Goal: Task Accomplishment & Management: Use online tool/utility

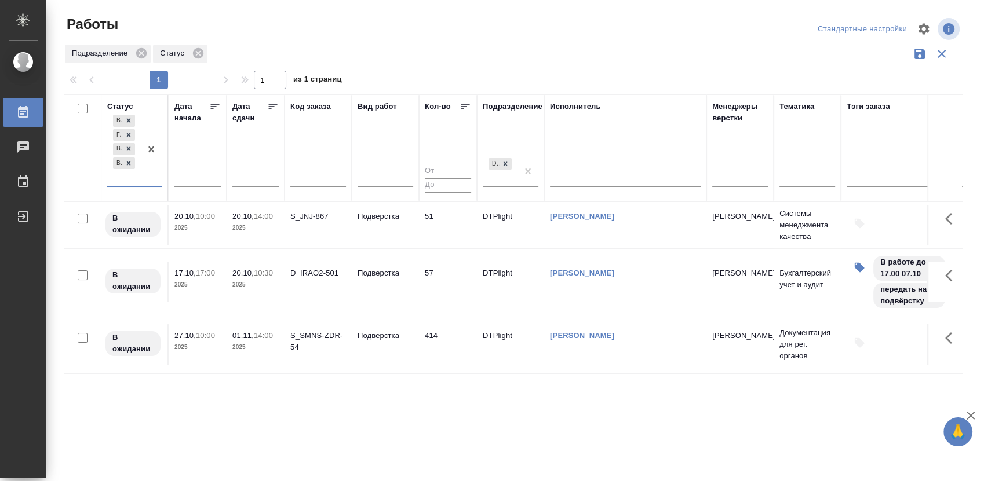
scroll to position [35, 0]
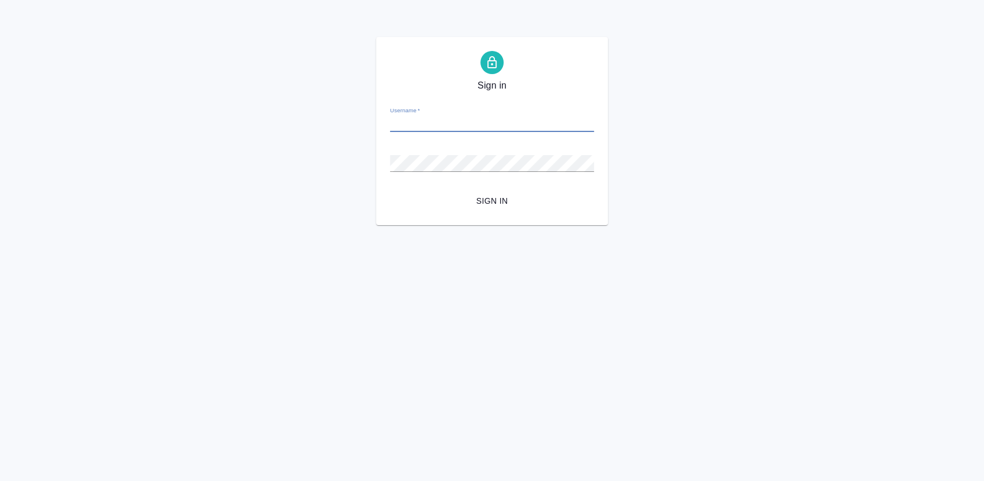
type input "m.guzov@awatera.com"
click at [501, 205] on span "Sign in" at bounding box center [491, 201] width 185 height 14
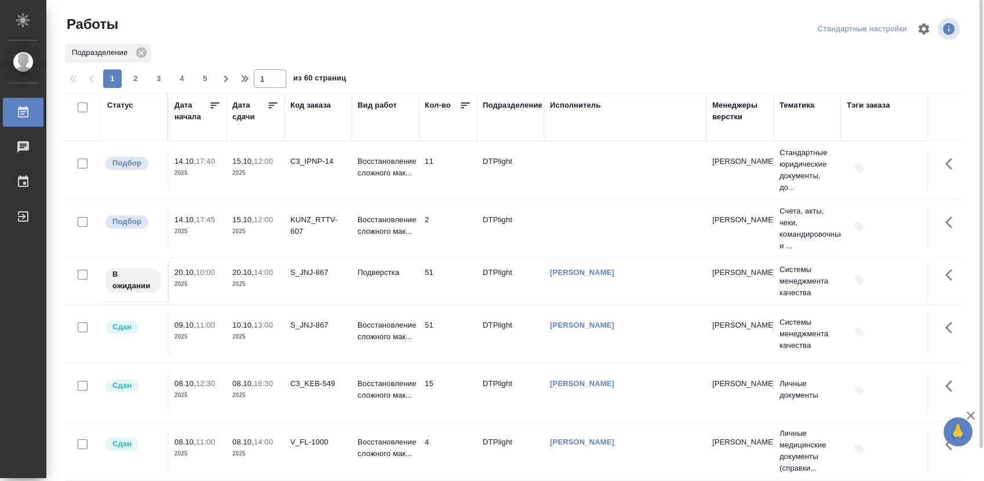
click at [116, 103] on div "Статус" at bounding box center [120, 106] width 26 height 12
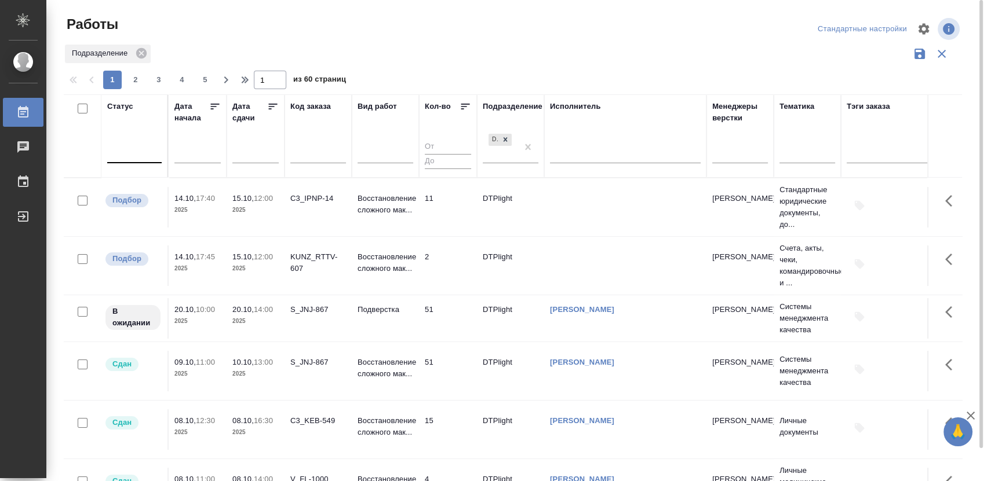
click at [136, 162] on div at bounding box center [134, 152] width 54 height 22
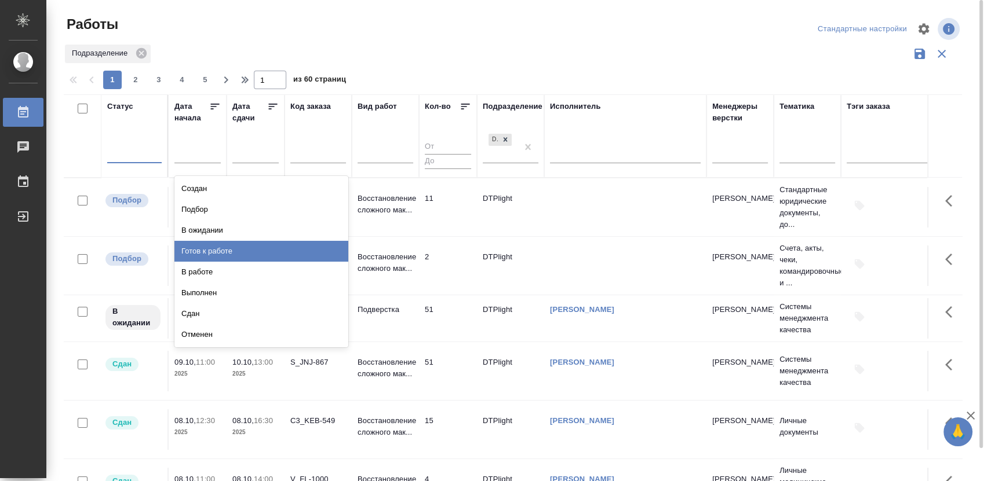
drag, startPoint x: 245, startPoint y: 255, endPoint x: 144, endPoint y: 161, distance: 137.3
click at [244, 255] on div "Готов к работе" at bounding box center [261, 251] width 174 height 21
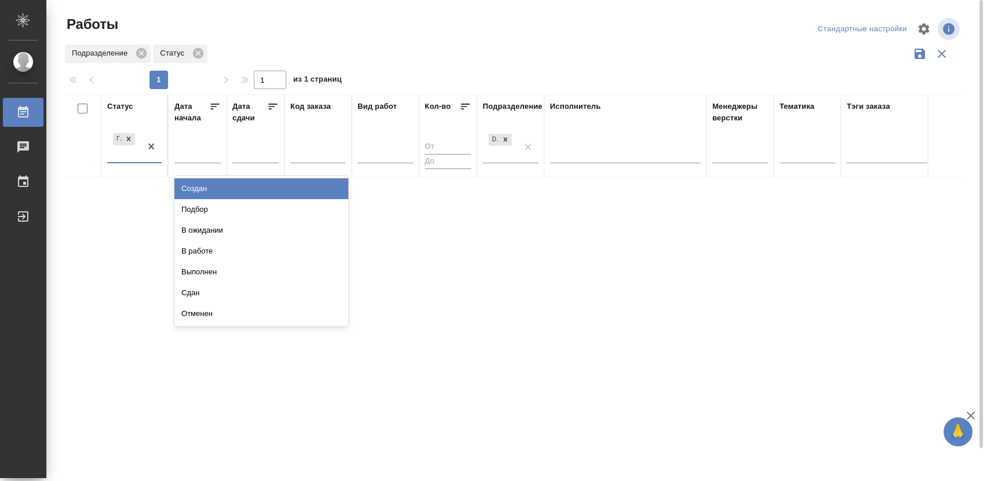
click at [141, 162] on div at bounding box center [151, 146] width 21 height 31
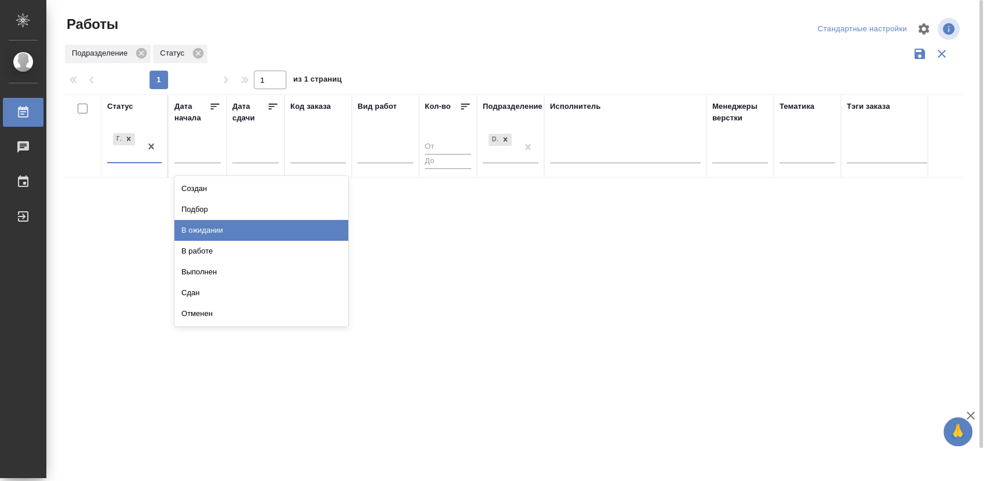
click at [221, 229] on div "В ожидании" at bounding box center [261, 230] width 174 height 21
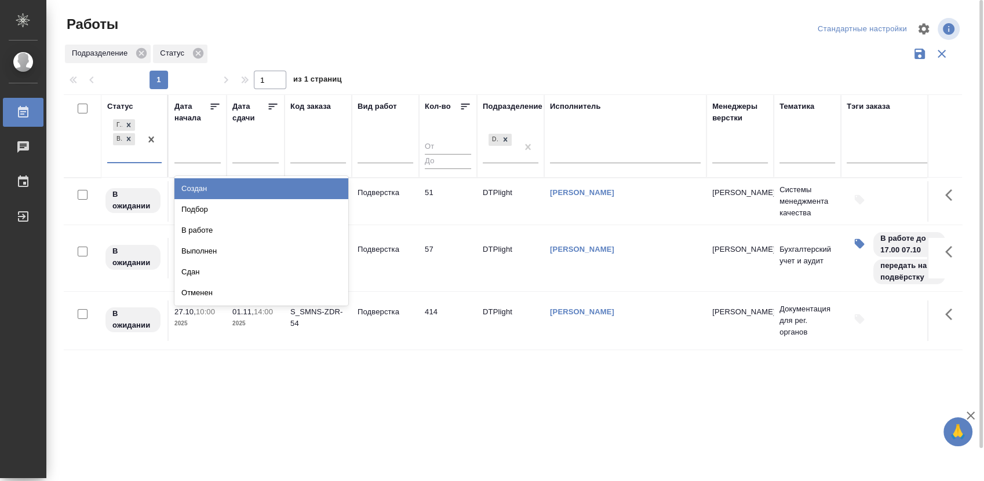
click at [125, 160] on div "Готов к работе В ожидании" at bounding box center [124, 139] width 34 height 45
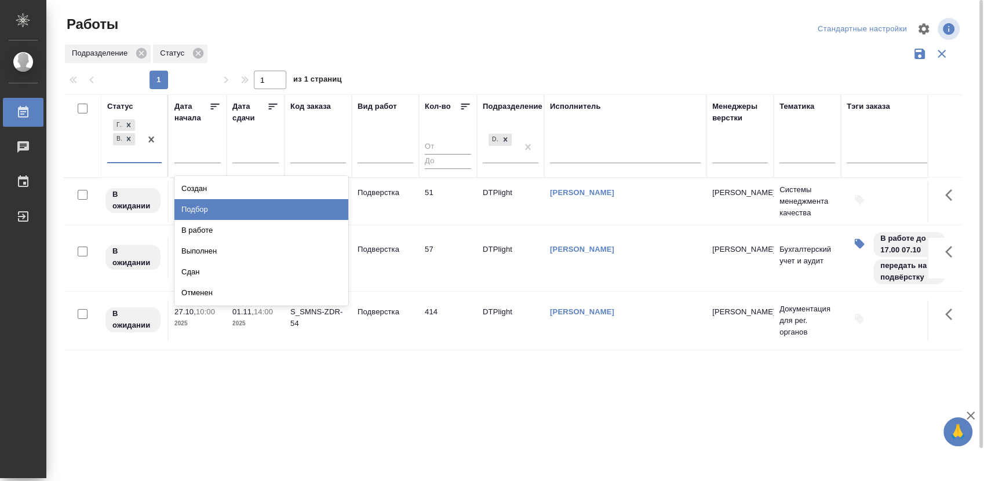
click at [198, 207] on div "Подбор" at bounding box center [261, 209] width 174 height 21
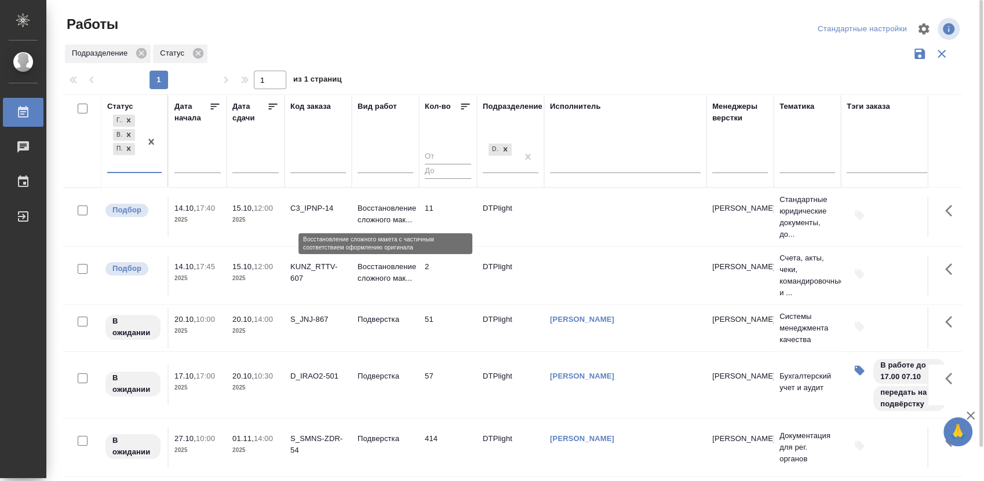
click at [369, 214] on p "Восстановление сложного мак..." at bounding box center [385, 214] width 56 height 23
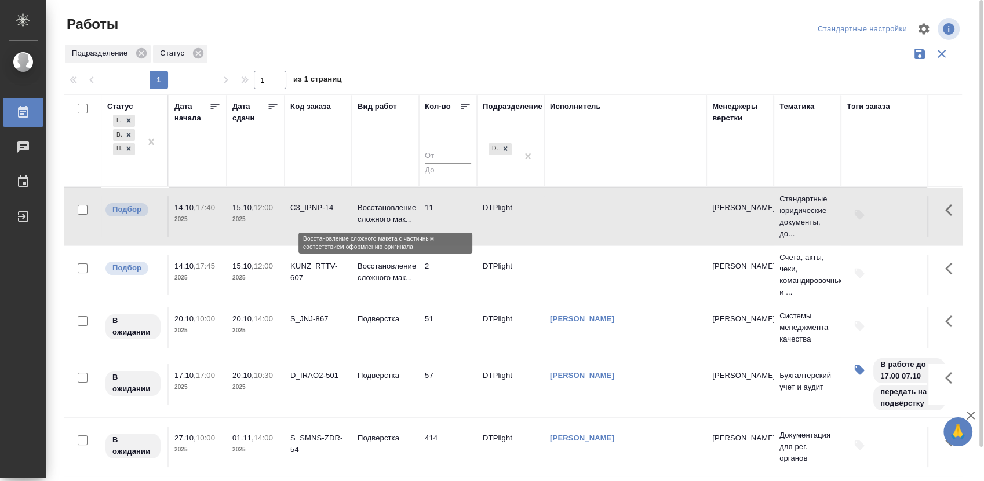
click at [369, 214] on p "Восстановление сложного мак..." at bounding box center [385, 213] width 56 height 23
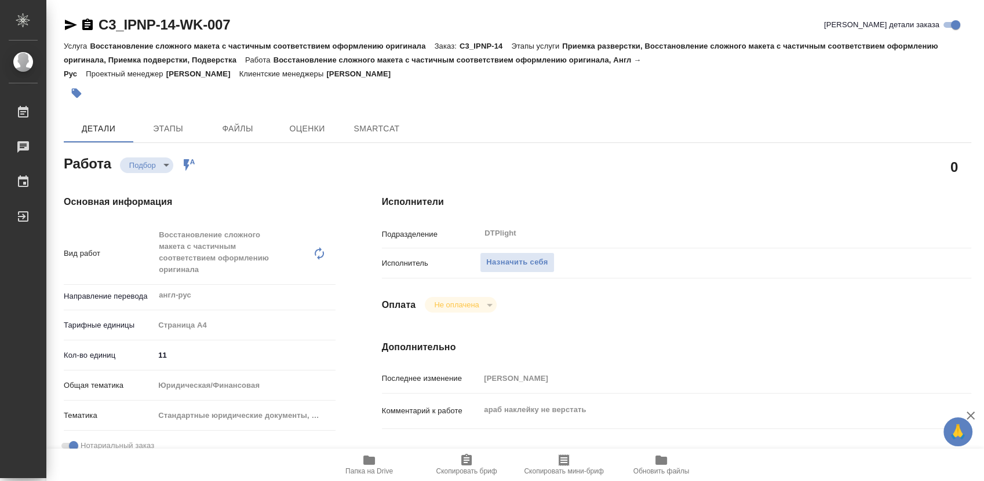
type textarea "x"
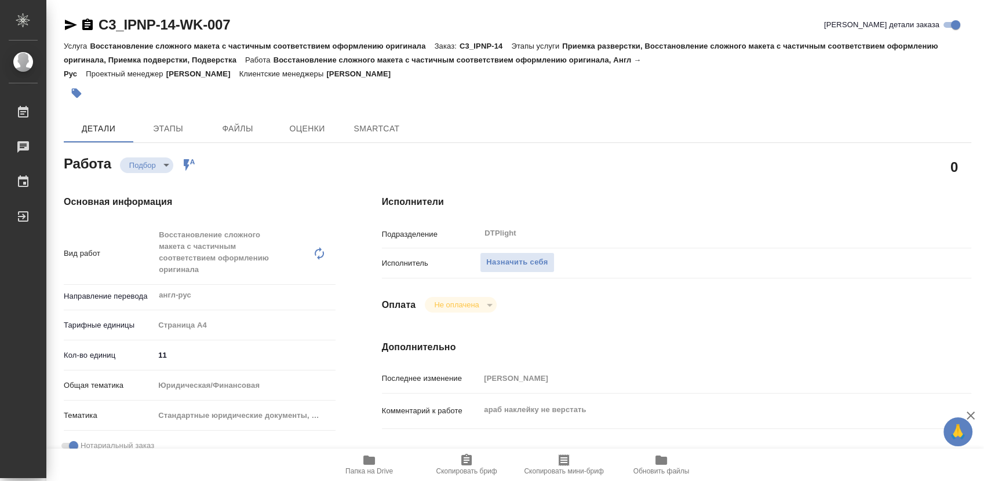
type textarea "x"
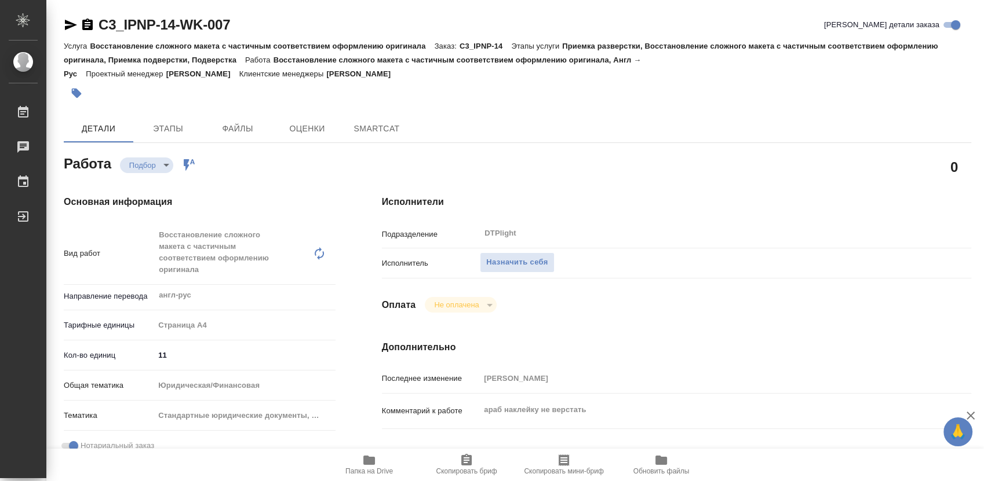
type textarea "x"
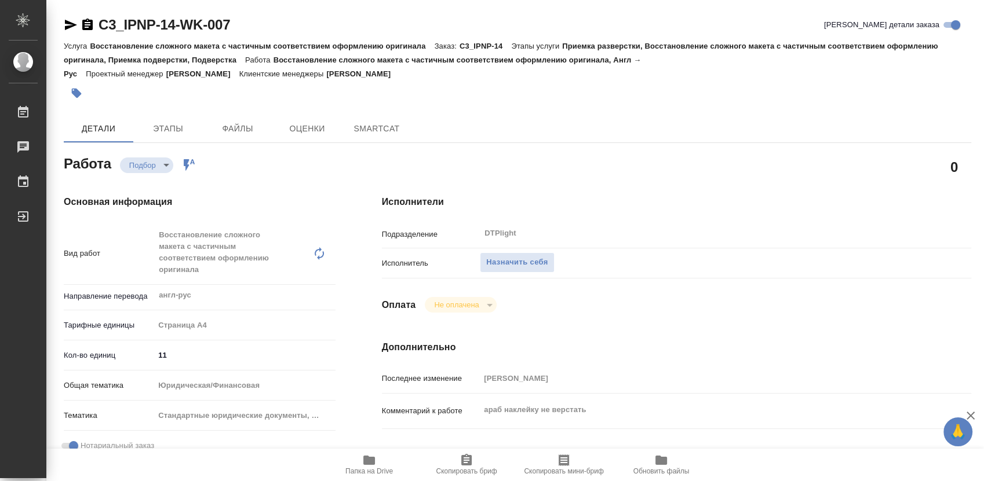
type textarea "x"
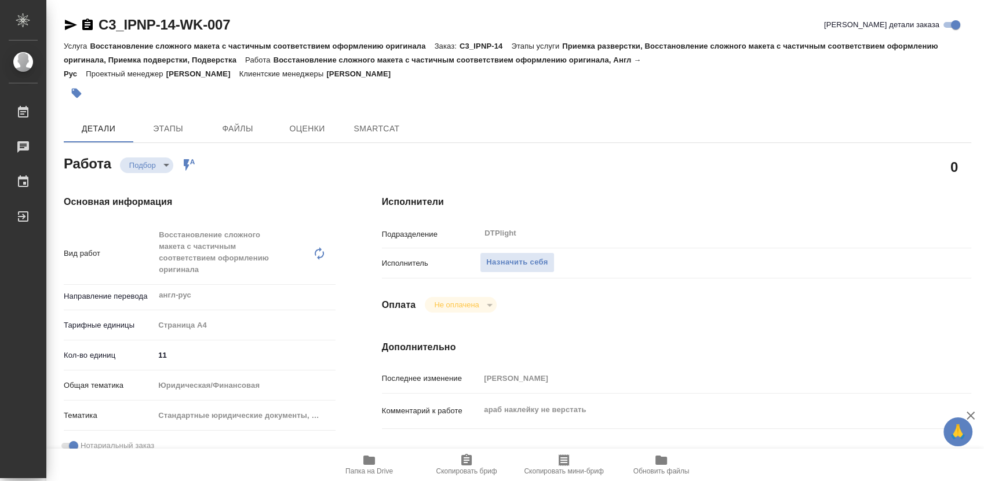
type textarea "x"
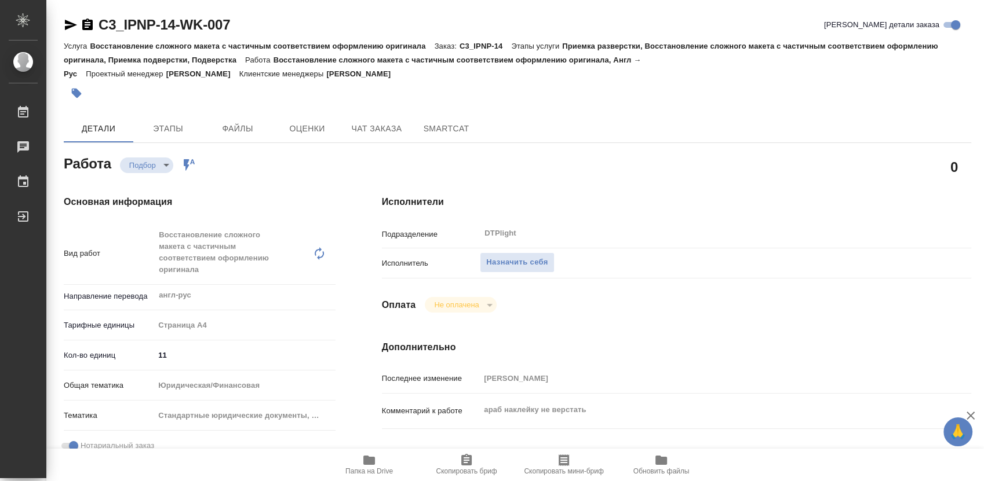
type textarea "x"
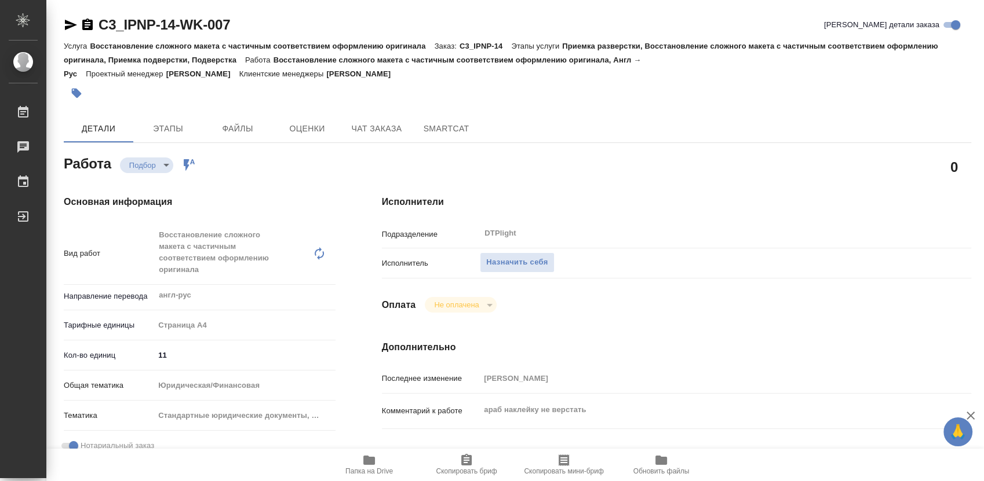
type textarea "x"
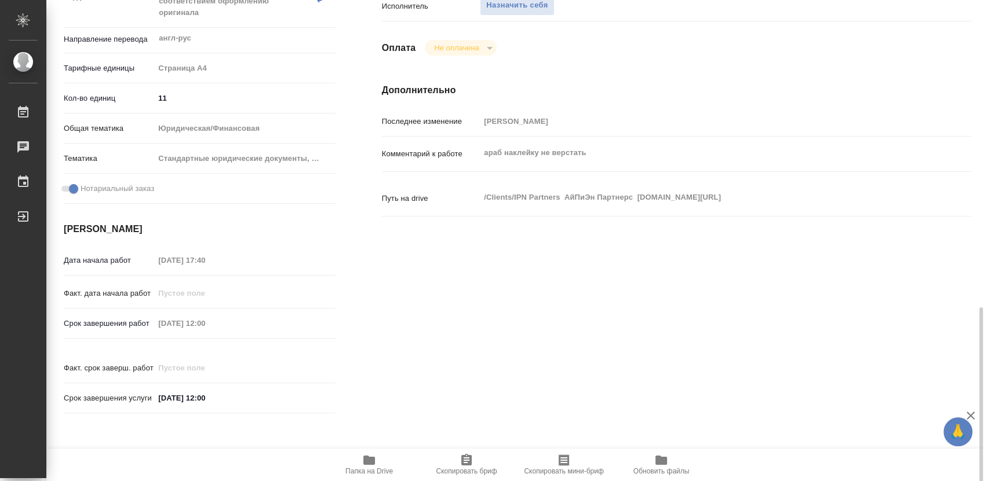
scroll to position [386, 0]
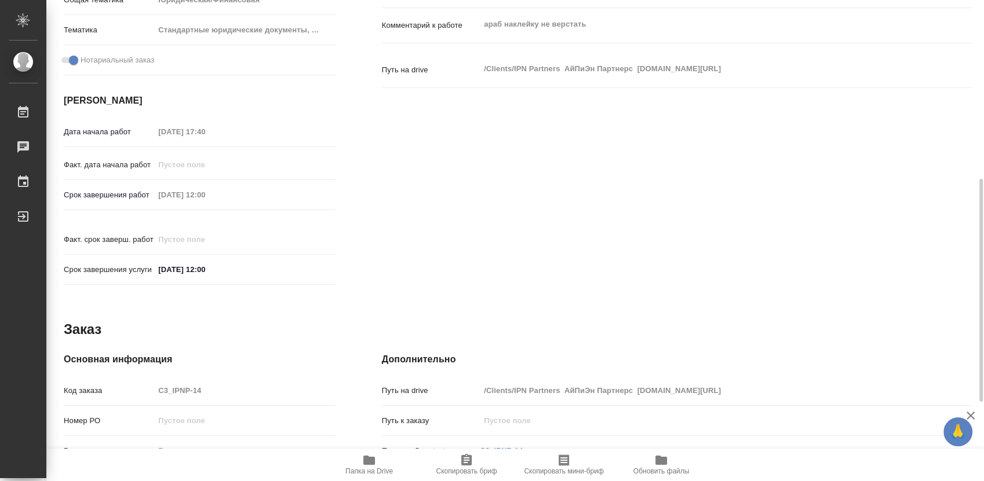
click at [370, 462] on icon "button" at bounding box center [369, 460] width 12 height 9
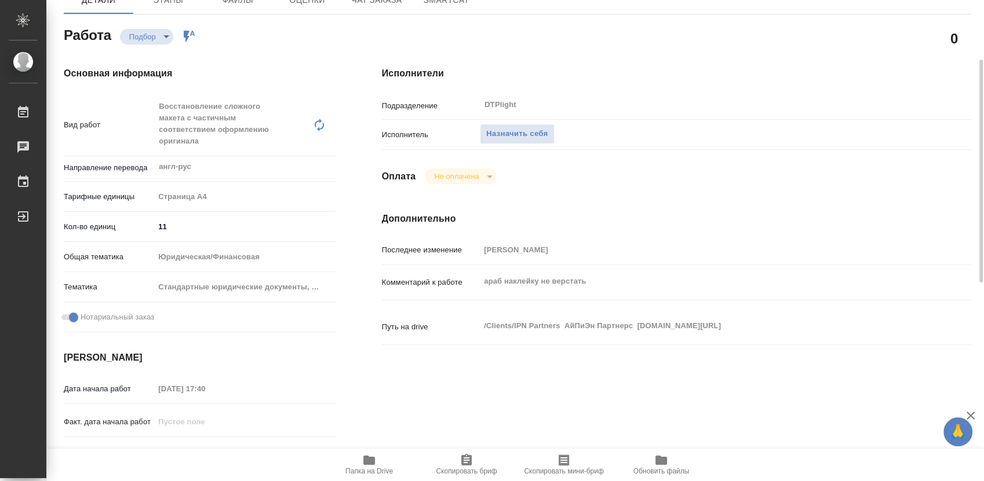
scroll to position [0, 0]
